Goal: Task Accomplishment & Management: Manage account settings

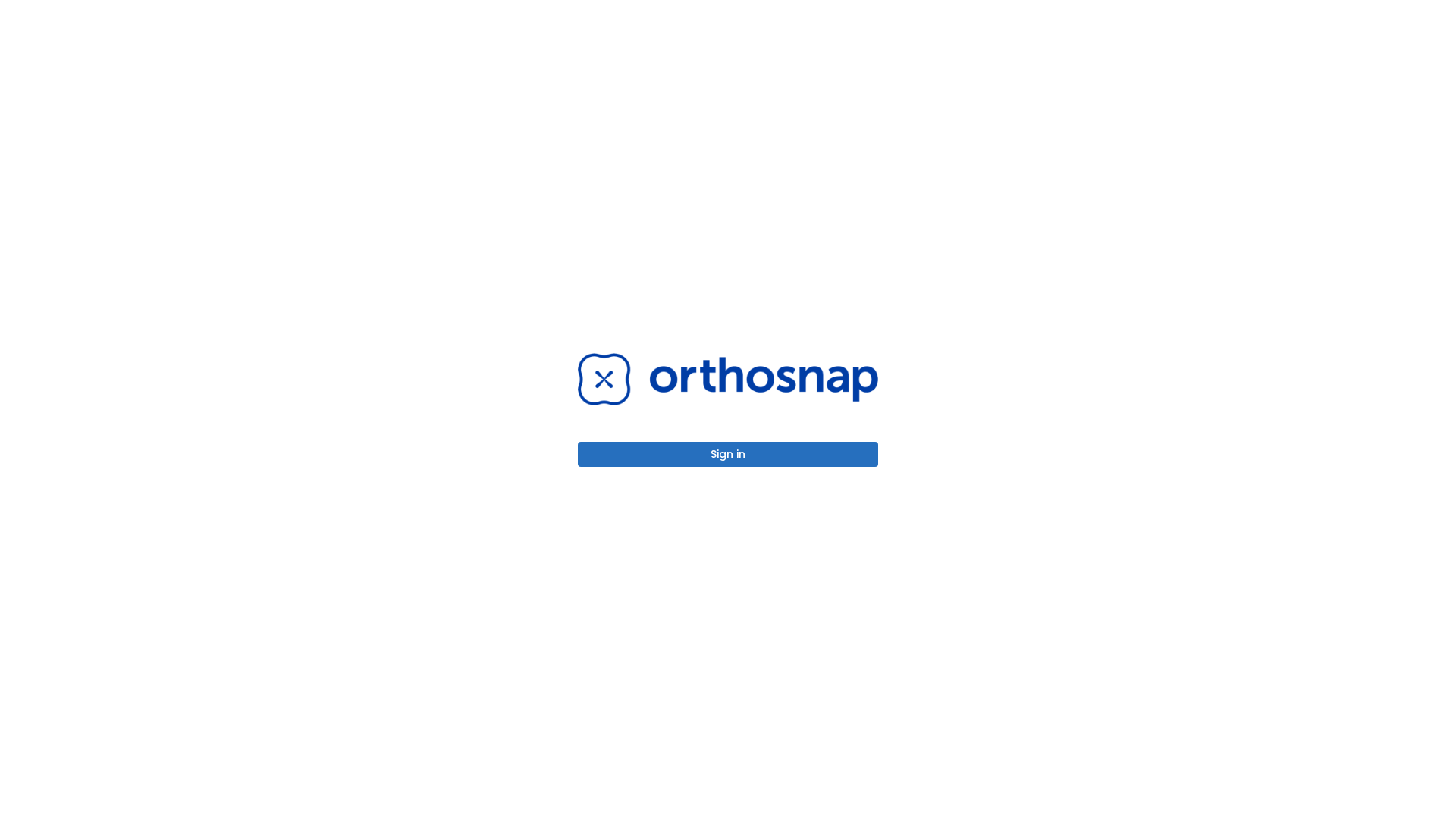
click at [728, 454] on button "Sign in" at bounding box center [728, 454] width 300 height 25
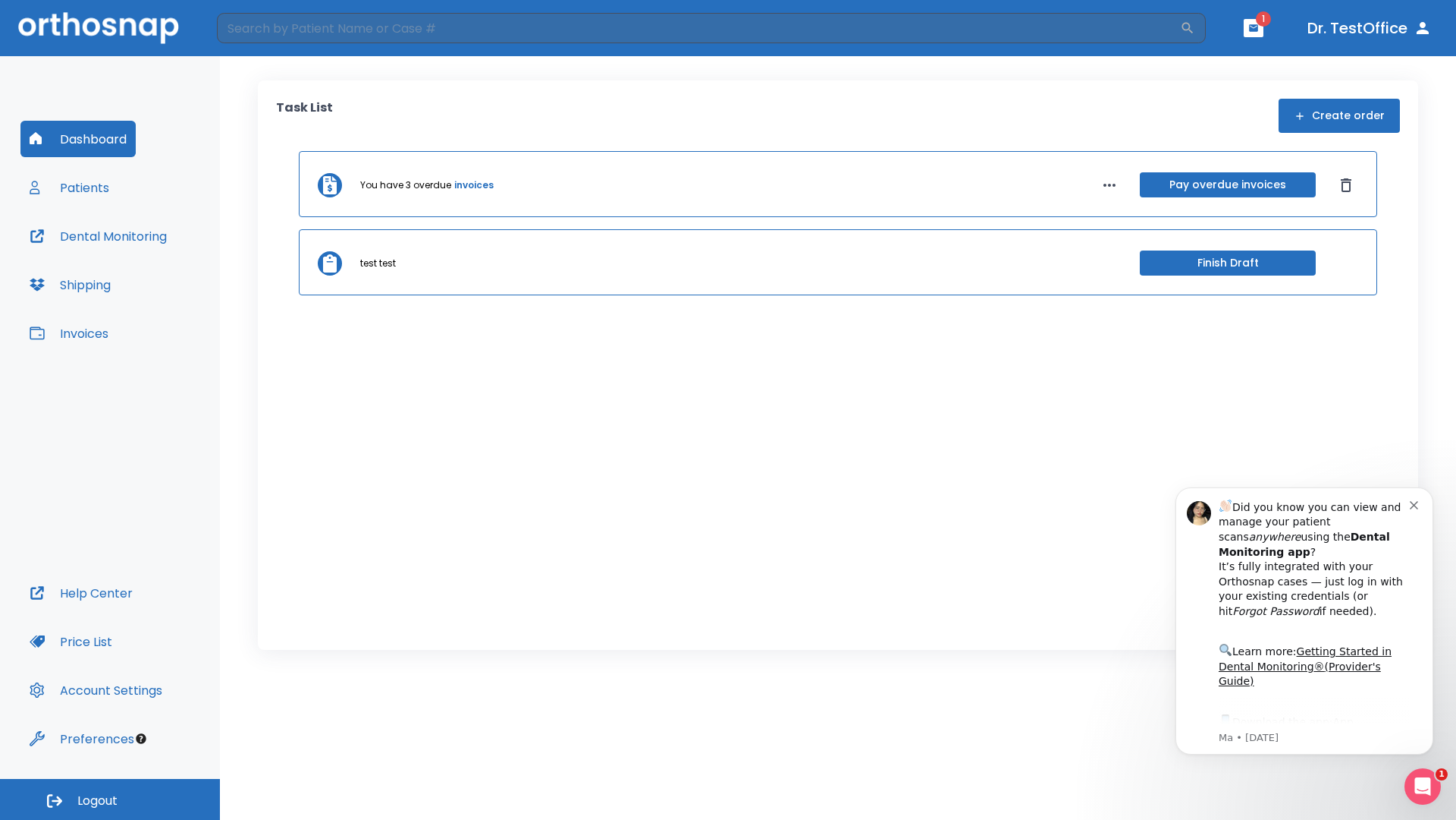
click at [110, 799] on span "Logout" at bounding box center [96, 801] width 40 height 17
